Goal: Information Seeking & Learning: Check status

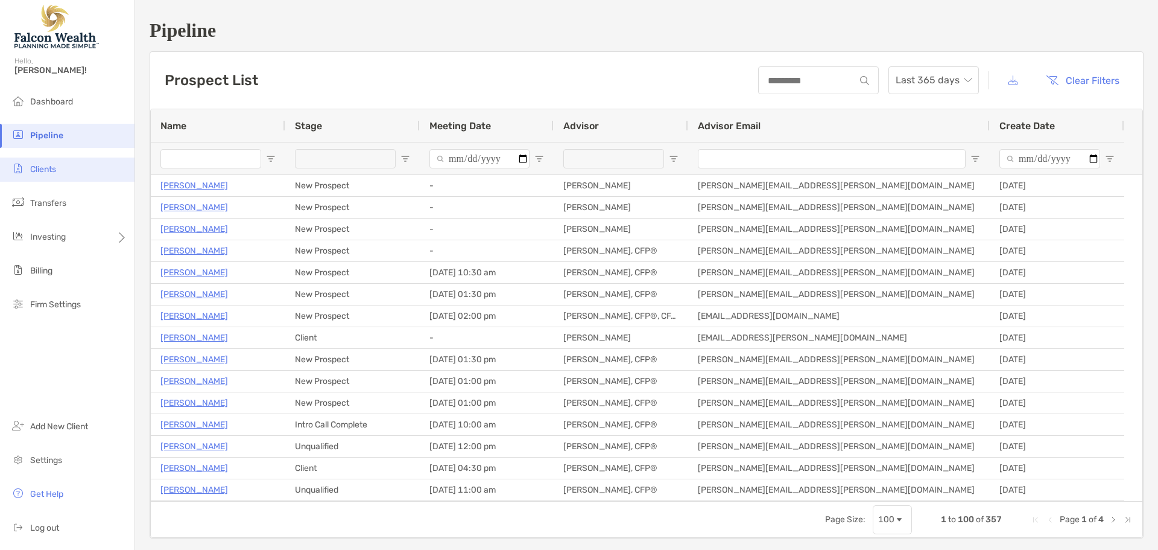
click at [44, 164] on span "Clients" at bounding box center [43, 169] width 26 height 10
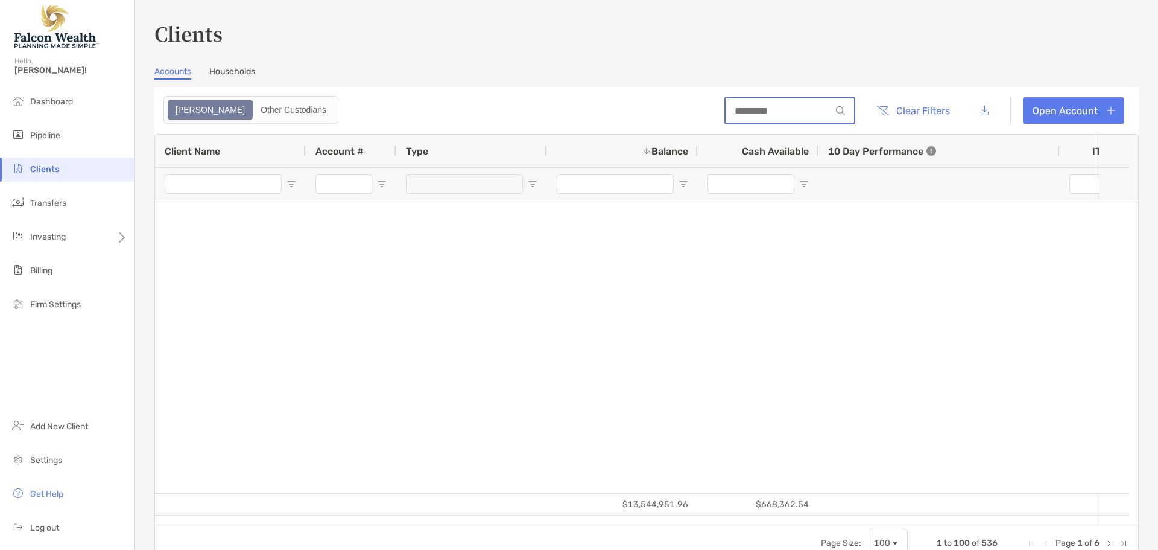
click at [726, 115] on input at bounding box center [779, 111] width 106 height 10
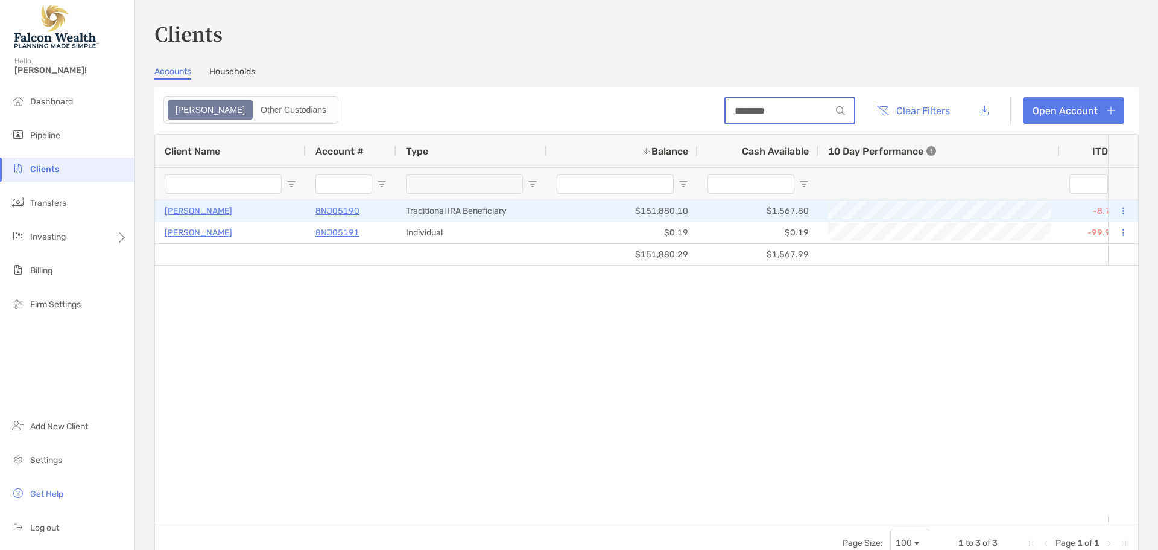
type input "********"
click at [343, 205] on p "8NJ05190" at bounding box center [338, 210] width 44 height 15
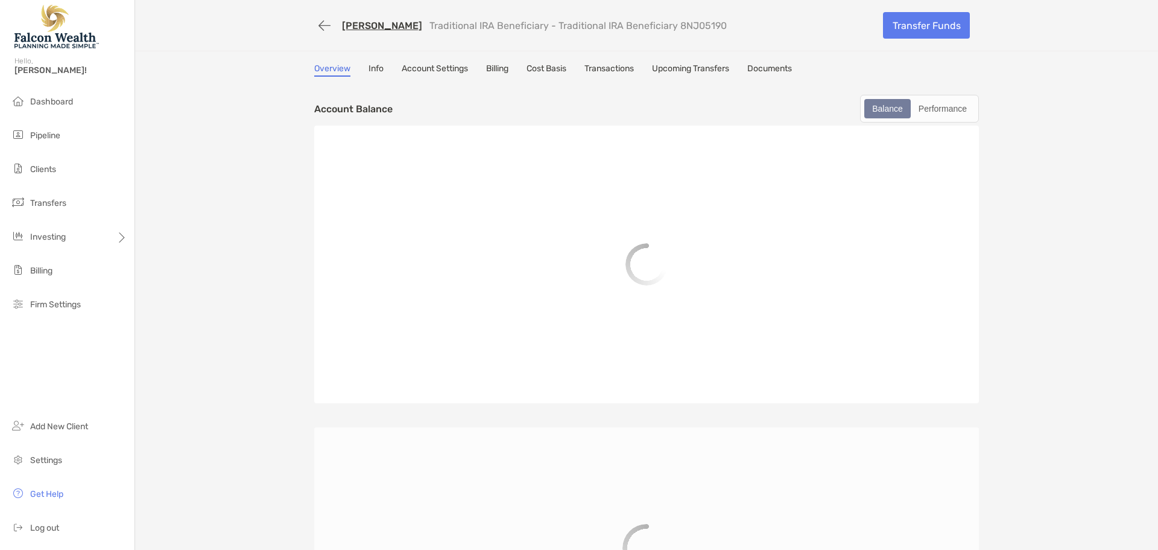
click at [618, 64] on link "Transactions" at bounding box center [609, 69] width 49 height 13
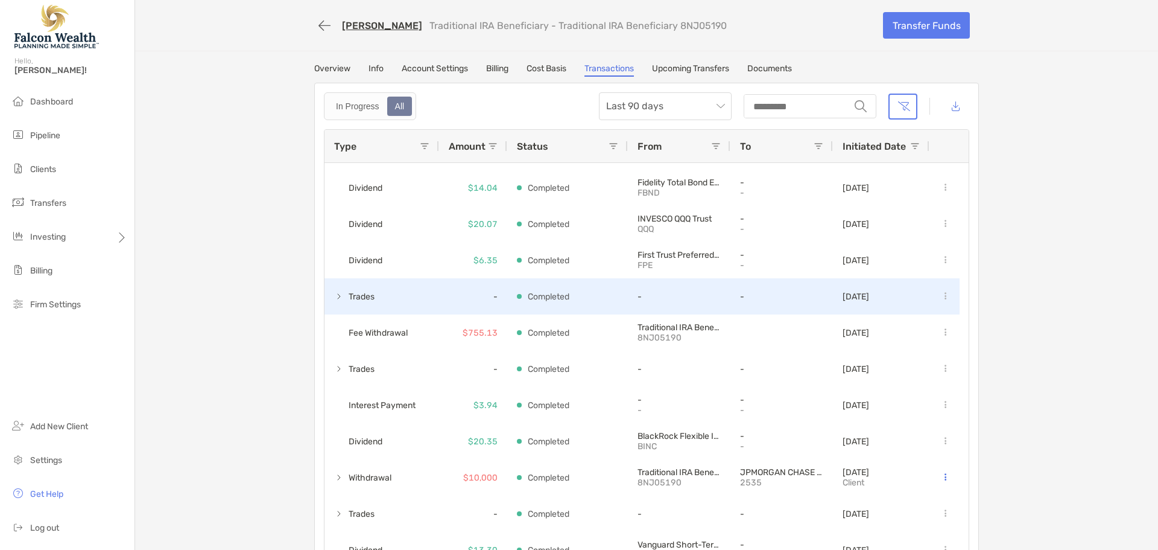
scroll to position [181, 0]
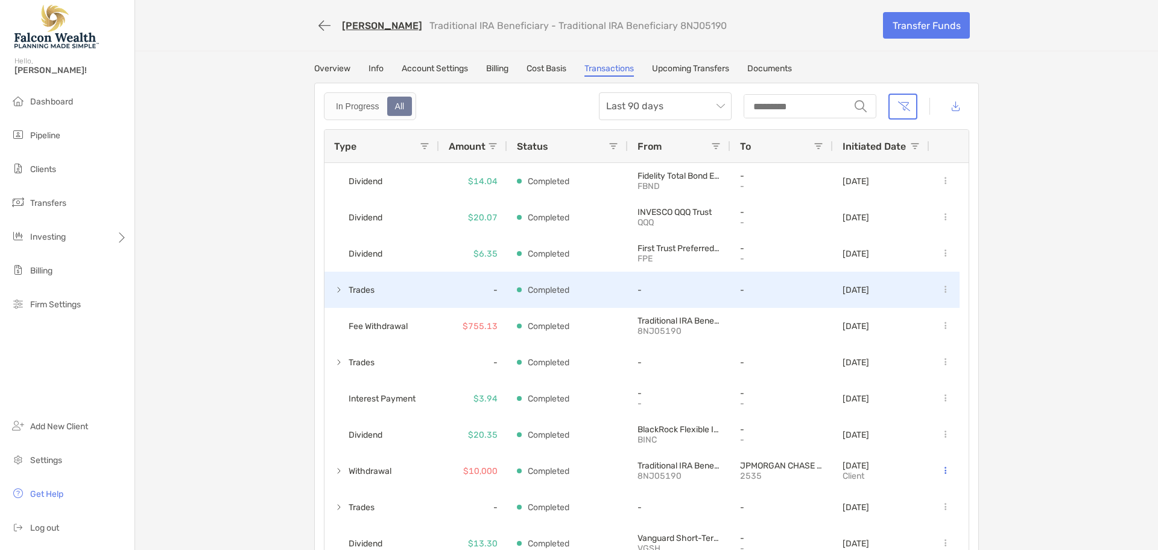
click at [334, 287] on span at bounding box center [339, 290] width 10 height 10
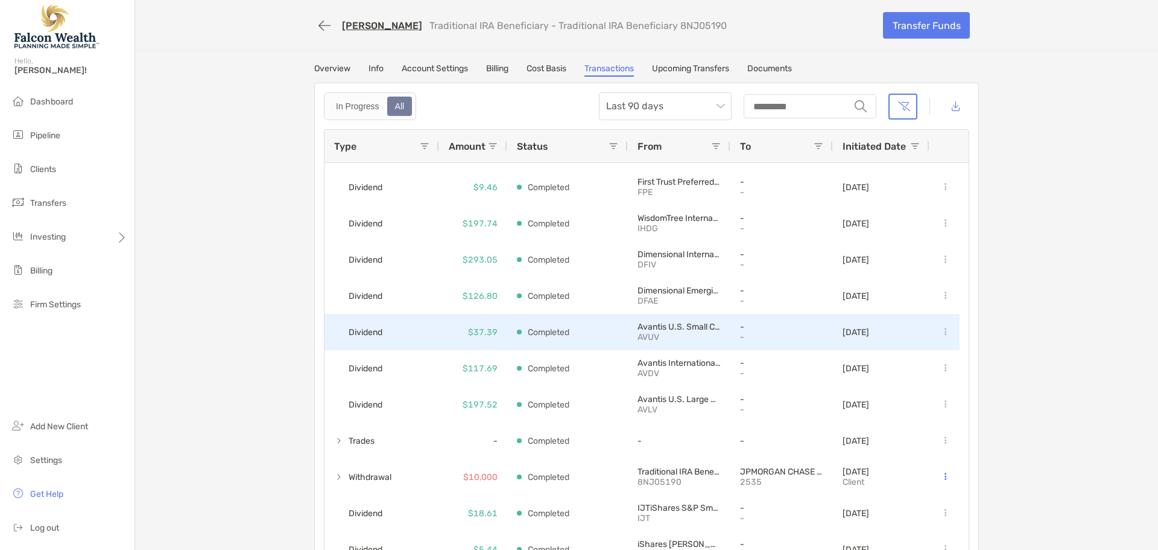
scroll to position [1086, 0]
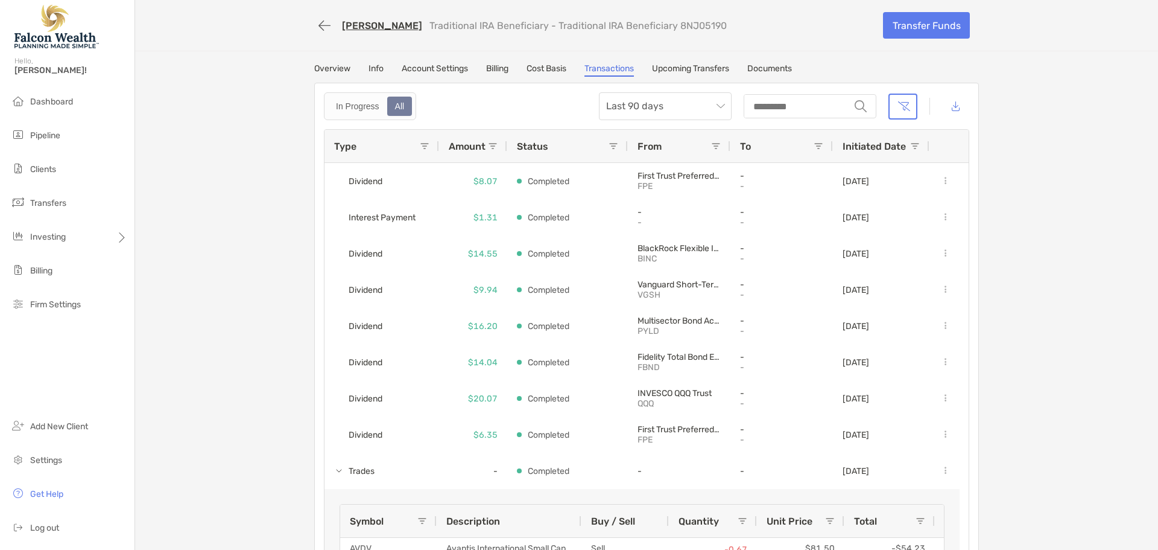
click at [389, 25] on link "[PERSON_NAME]" at bounding box center [382, 25] width 80 height 11
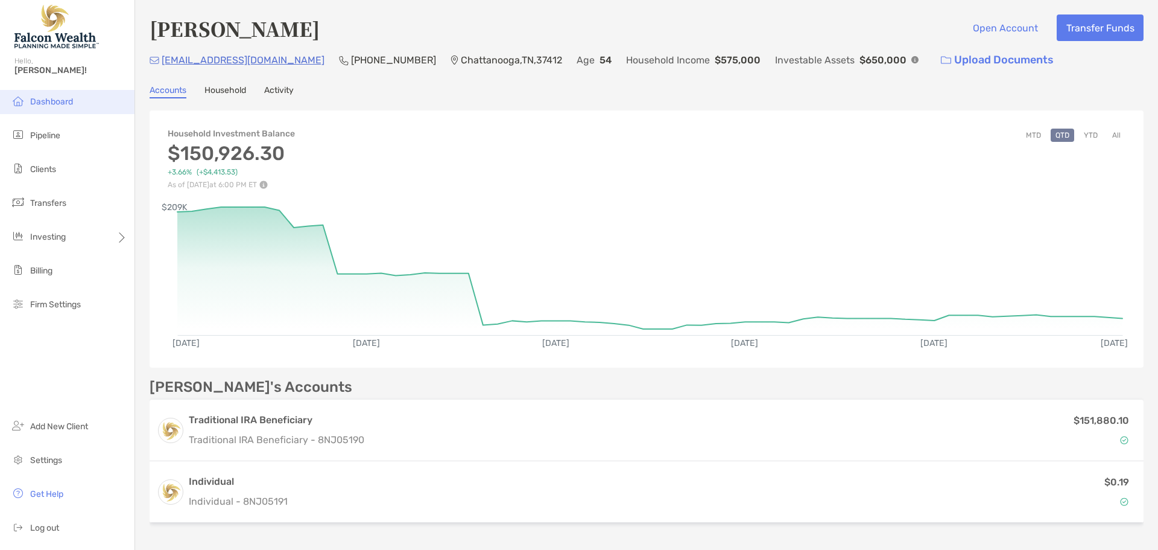
click at [69, 109] on li "Dashboard" at bounding box center [67, 102] width 135 height 24
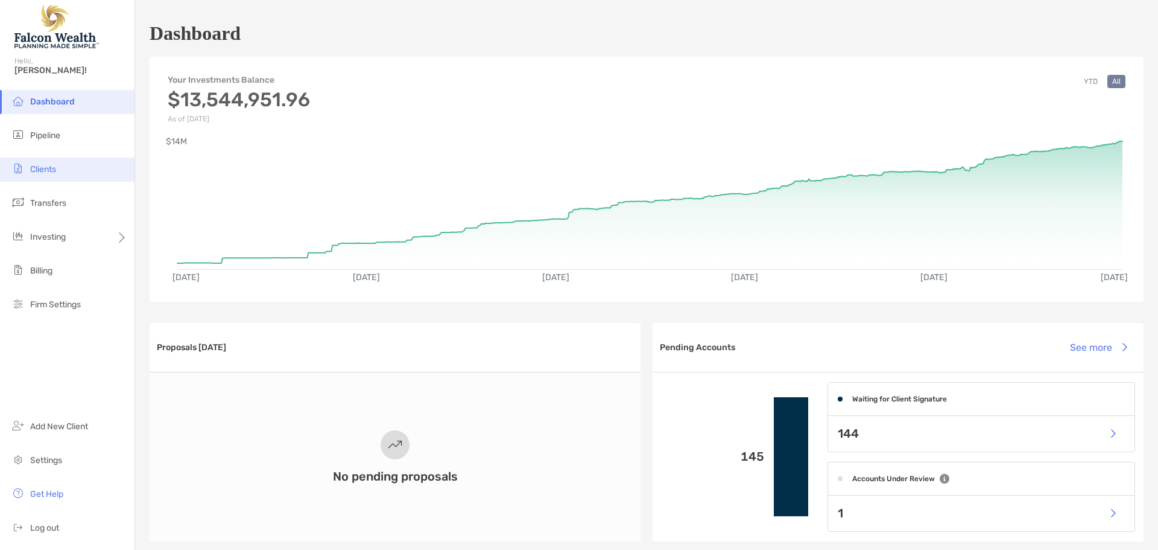
click at [46, 169] on span "Clients" at bounding box center [43, 169] width 26 height 10
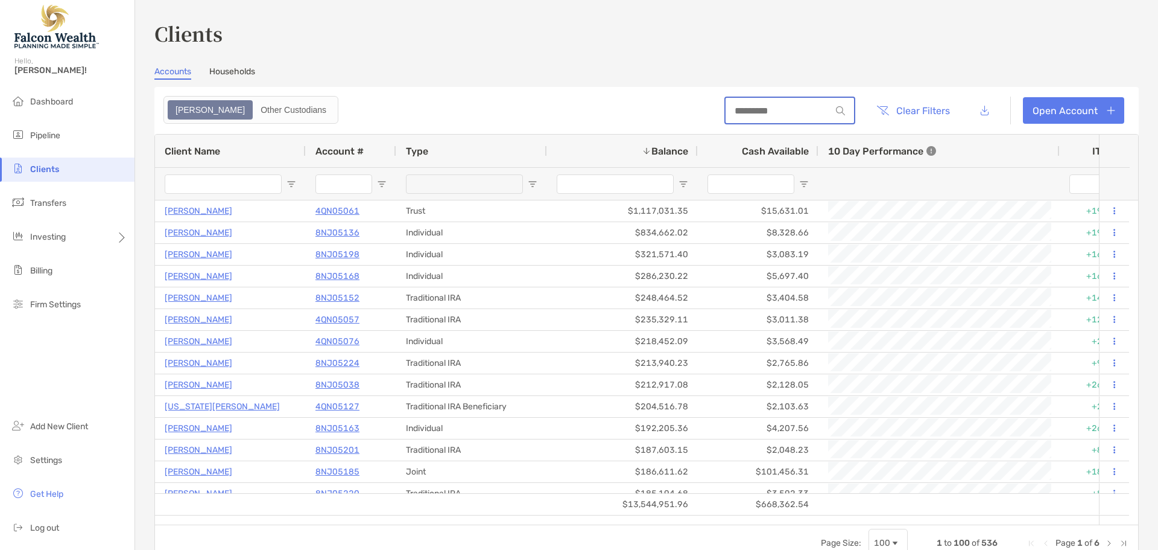
click at [782, 107] on input at bounding box center [779, 111] width 106 height 10
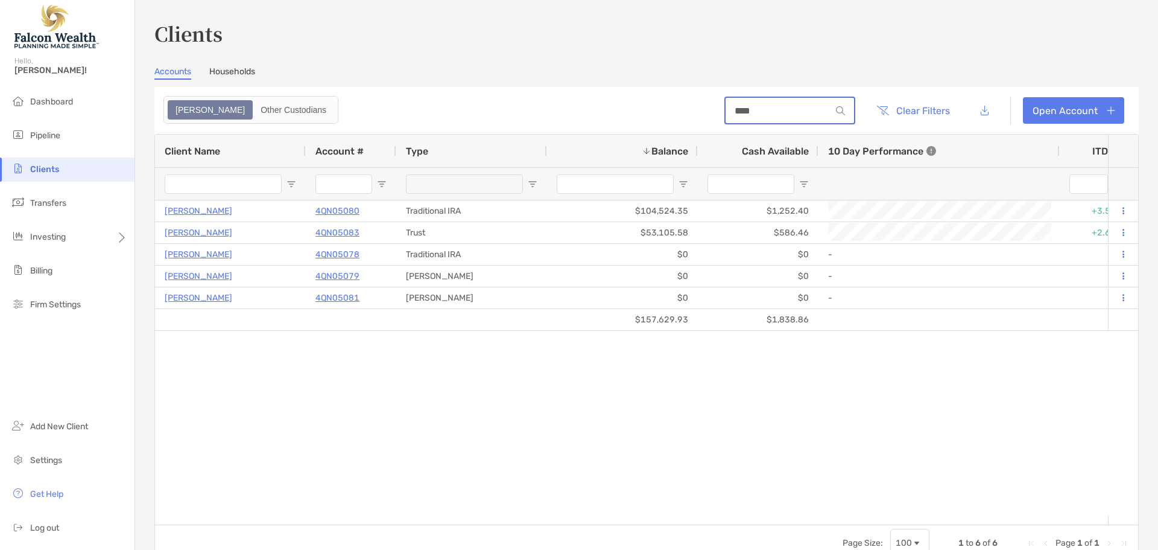
type input "****"
